Goal: Information Seeking & Learning: Learn about a topic

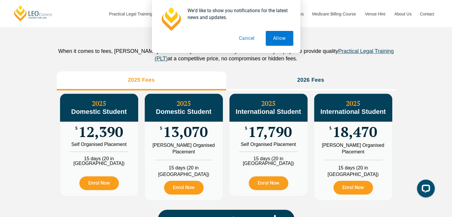
click at [251, 41] on button "Cancel" at bounding box center [246, 38] width 31 height 15
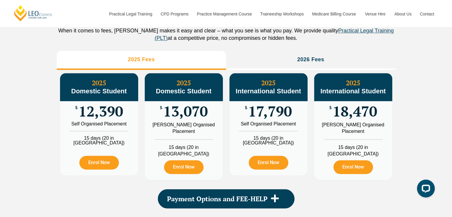
scroll to position [689, 0]
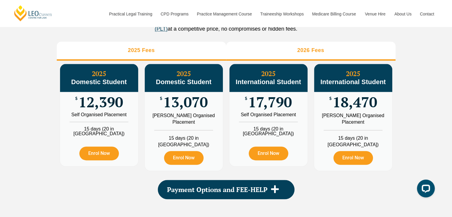
click at [286, 61] on li "2026 Fees" at bounding box center [310, 51] width 169 height 19
click at [162, 54] on li "2025 Fees" at bounding box center [141, 51] width 169 height 19
click at [272, 57] on li "2026 Fees" at bounding box center [310, 51] width 169 height 19
click at [194, 56] on li "2025 Fees" at bounding box center [141, 51] width 169 height 19
click at [268, 56] on li "2026 Fees" at bounding box center [310, 51] width 169 height 19
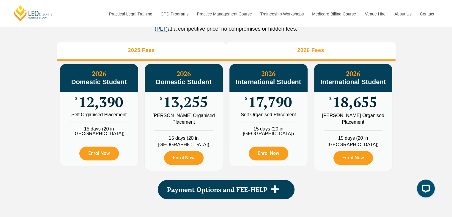
click at [197, 60] on li "2025 Fees" at bounding box center [141, 51] width 169 height 19
click at [249, 56] on li "2026 Fees" at bounding box center [310, 51] width 169 height 19
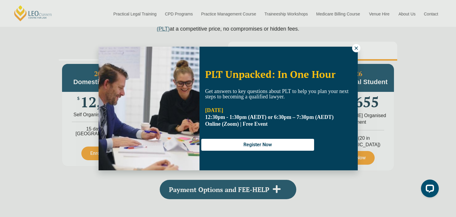
click at [354, 49] on icon at bounding box center [356, 47] width 5 height 5
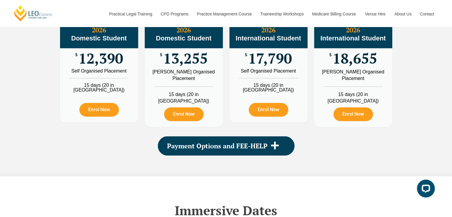
scroll to position [778, 0]
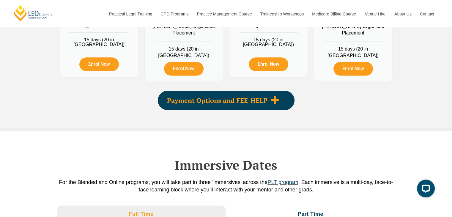
click at [273, 102] on icon at bounding box center [274, 99] width 9 height 9
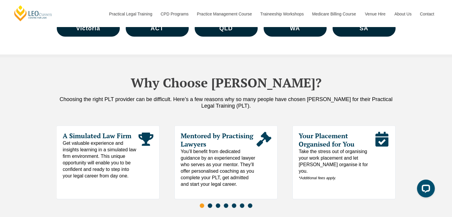
scroll to position [2915, 0]
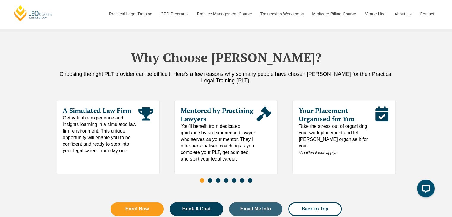
click at [210, 178] on span "Go to slide 2" at bounding box center [209, 180] width 4 height 4
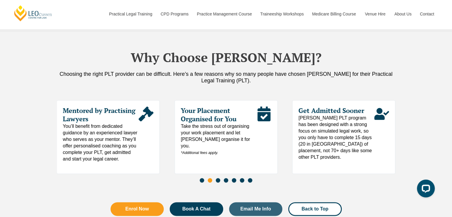
click at [217, 178] on span "Go to slide 3" at bounding box center [218, 180] width 4 height 4
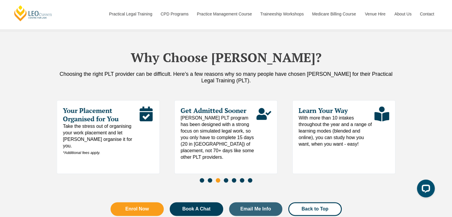
click at [225, 178] on span "Go to slide 4" at bounding box center [226, 180] width 4 height 4
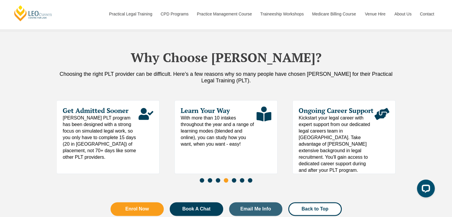
click at [232, 178] on span "Go to slide 5" at bounding box center [234, 180] width 4 height 4
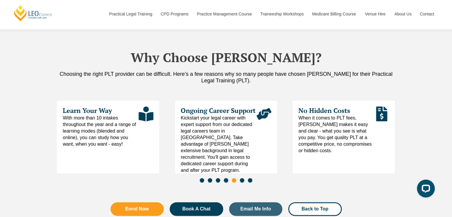
click at [242, 178] on span "Go to slide 6" at bounding box center [242, 180] width 4 height 4
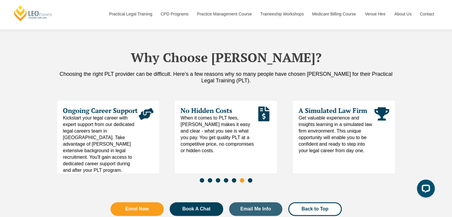
click at [249, 178] on span "Go to slide 7" at bounding box center [250, 180] width 4 height 4
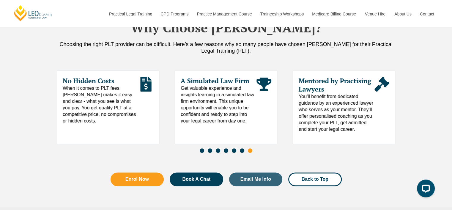
scroll to position [3093, 0]
